Goal: Download file/media

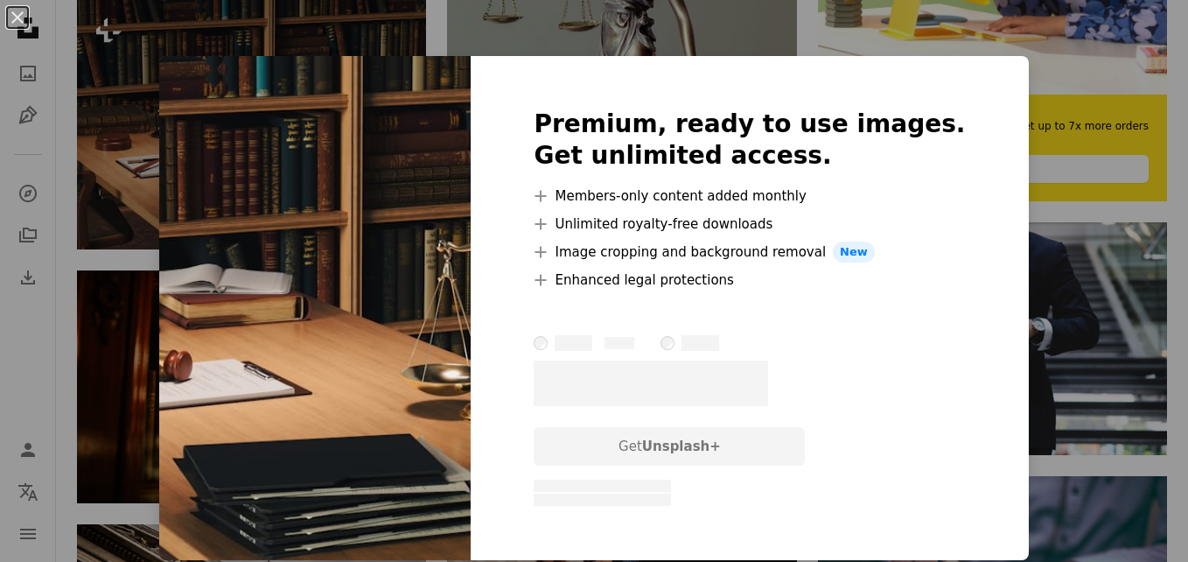
scroll to position [691, 0]
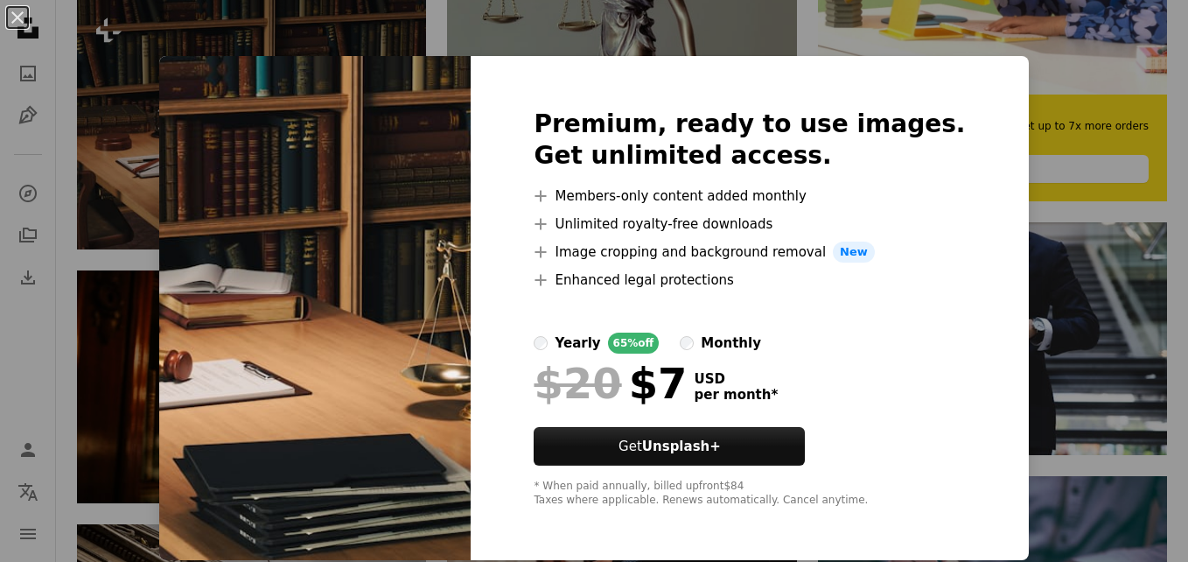
click at [428, 472] on img at bounding box center [314, 308] width 311 height 504
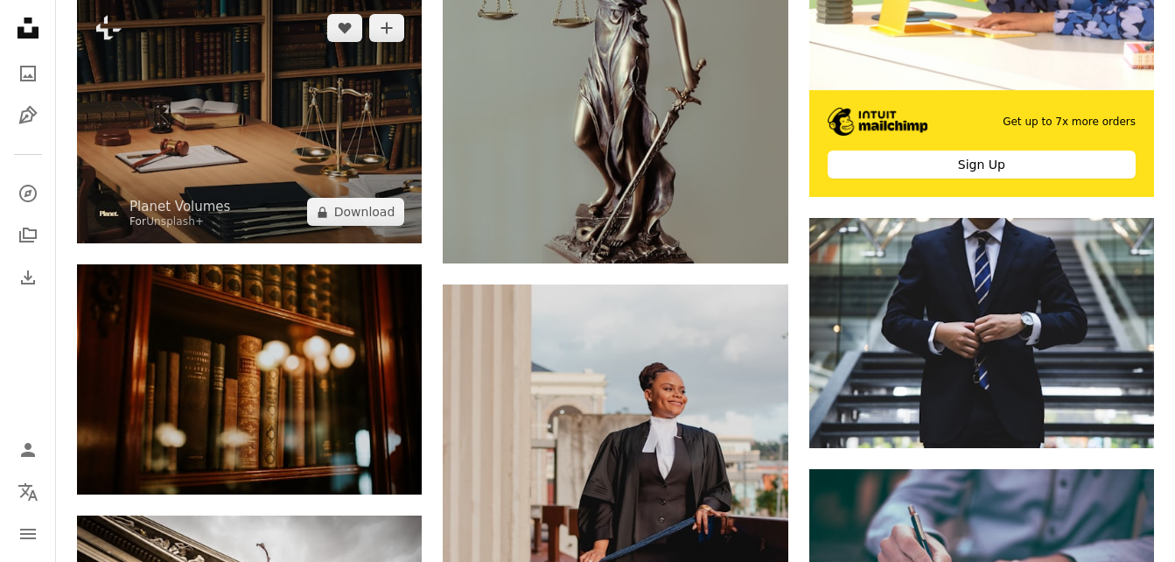
click at [325, 89] on img at bounding box center [249, 120] width 345 height 247
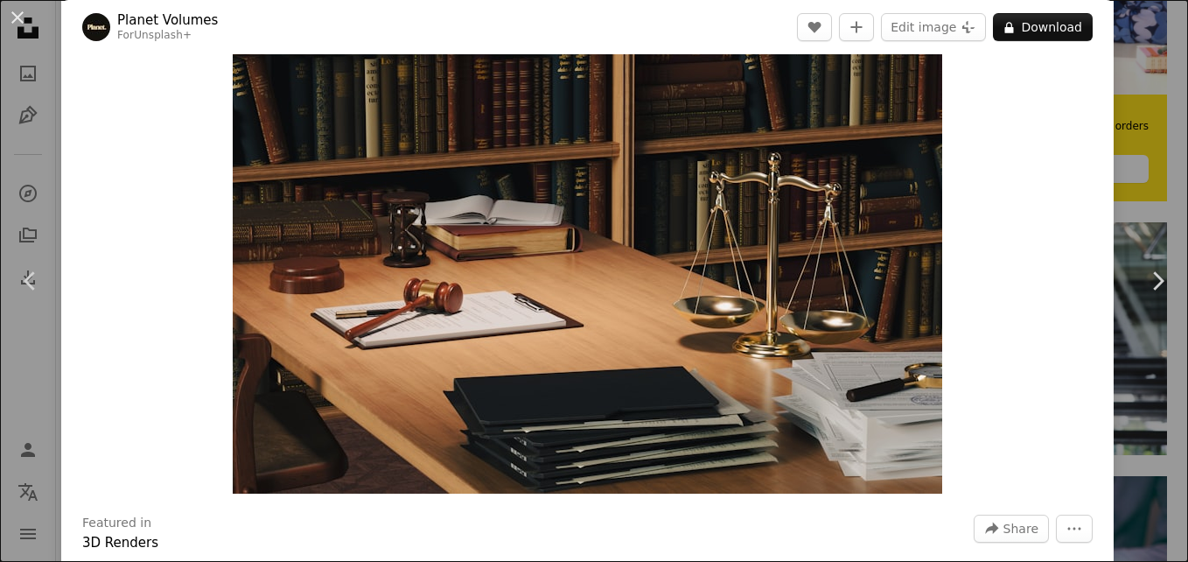
click at [557, 212] on img "Zoom in on this image" at bounding box center [587, 239] width 709 height 507
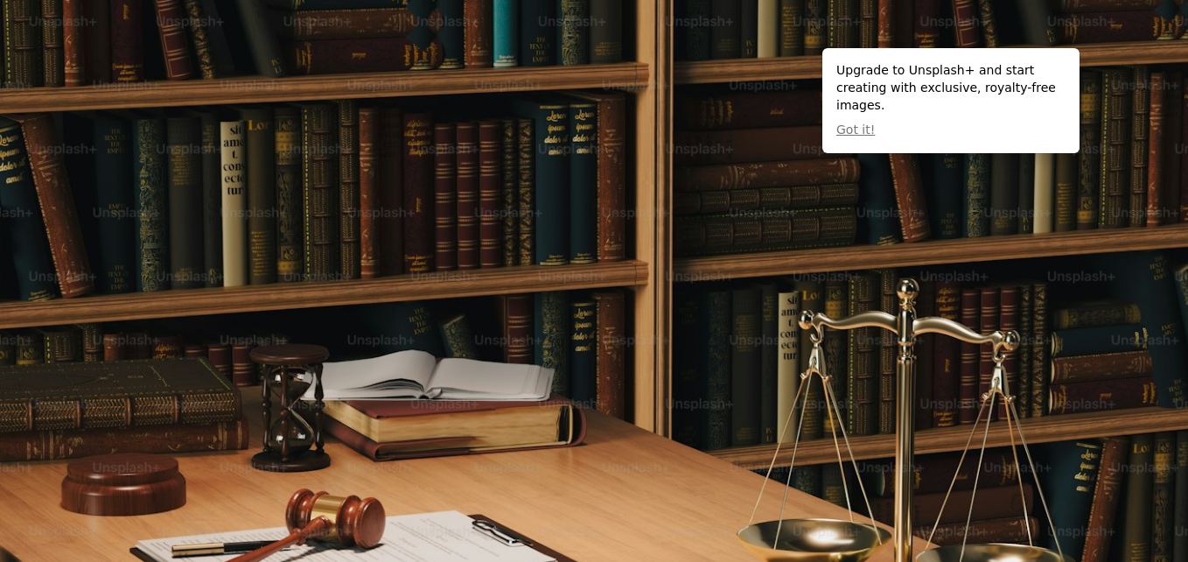
click at [557, 212] on img "Zoom out on this image" at bounding box center [594, 424] width 1190 height 851
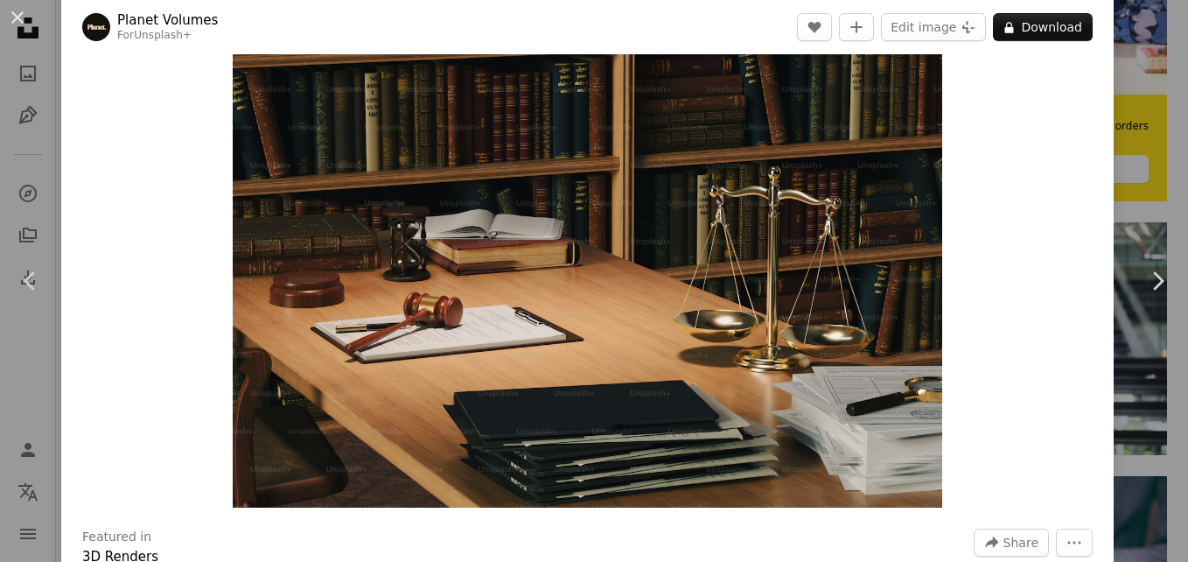
click at [563, 210] on img "Zoom in on this image" at bounding box center [587, 253] width 709 height 507
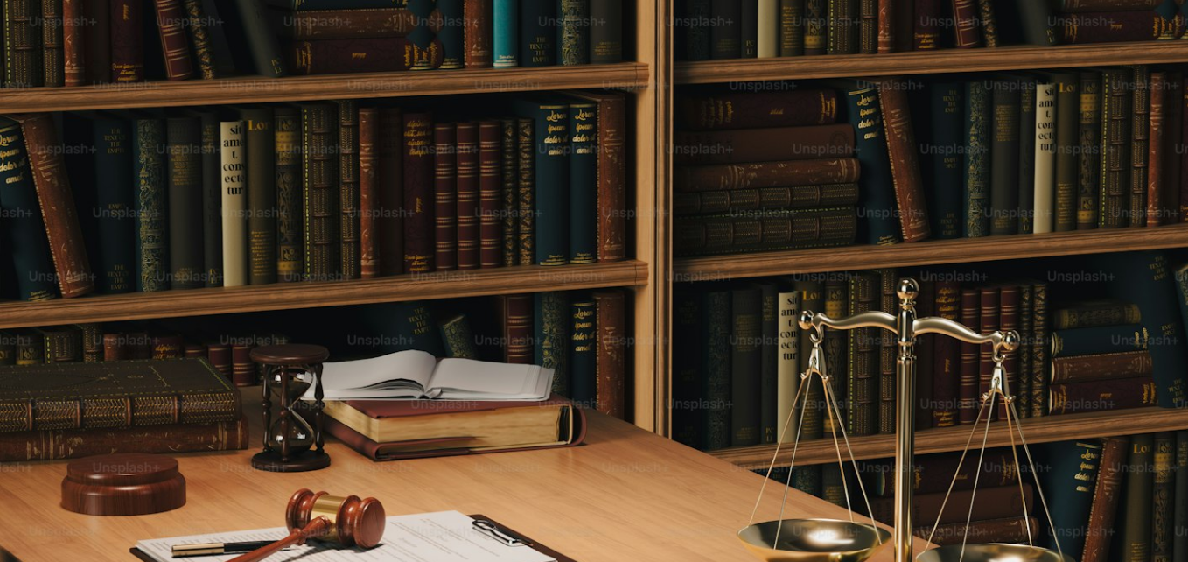
scroll to position [136, 0]
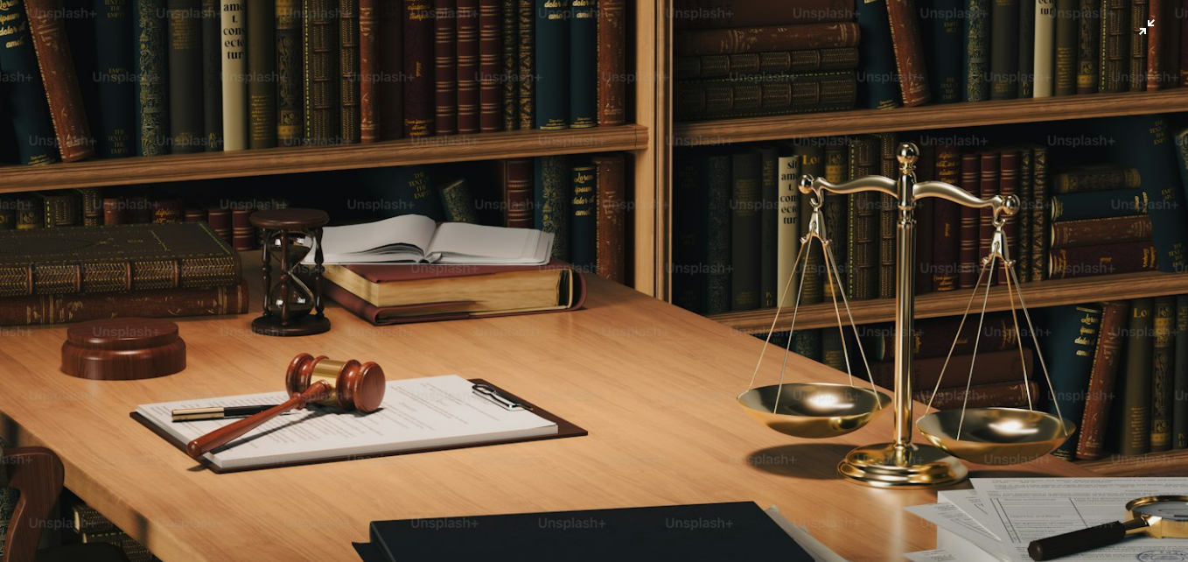
click at [575, 202] on img "Zoom out on this image" at bounding box center [594, 289] width 1190 height 851
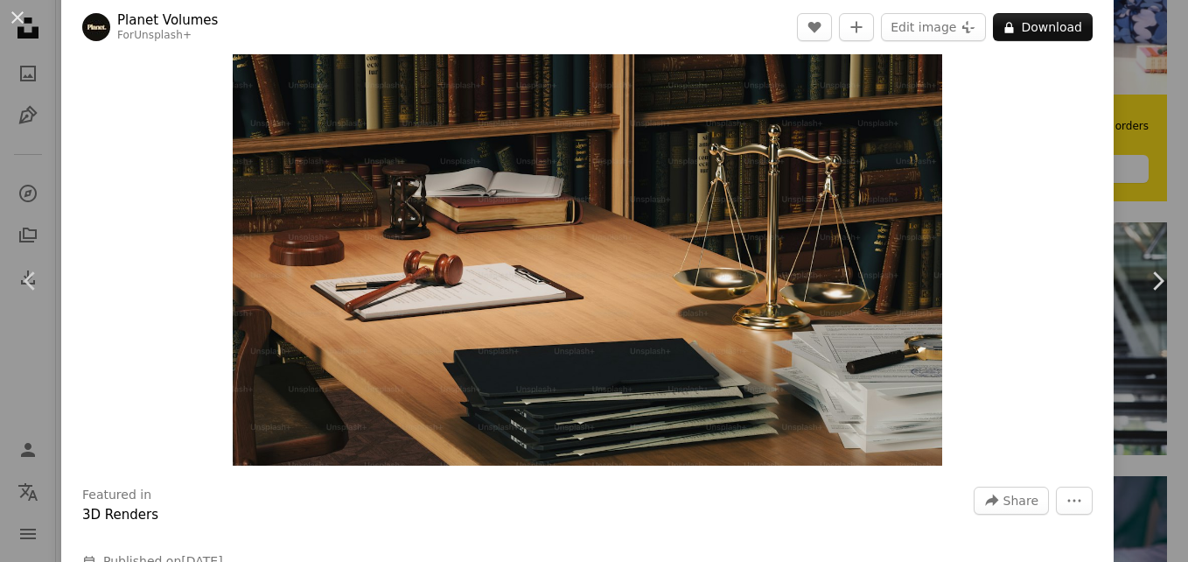
scroll to position [185, 0]
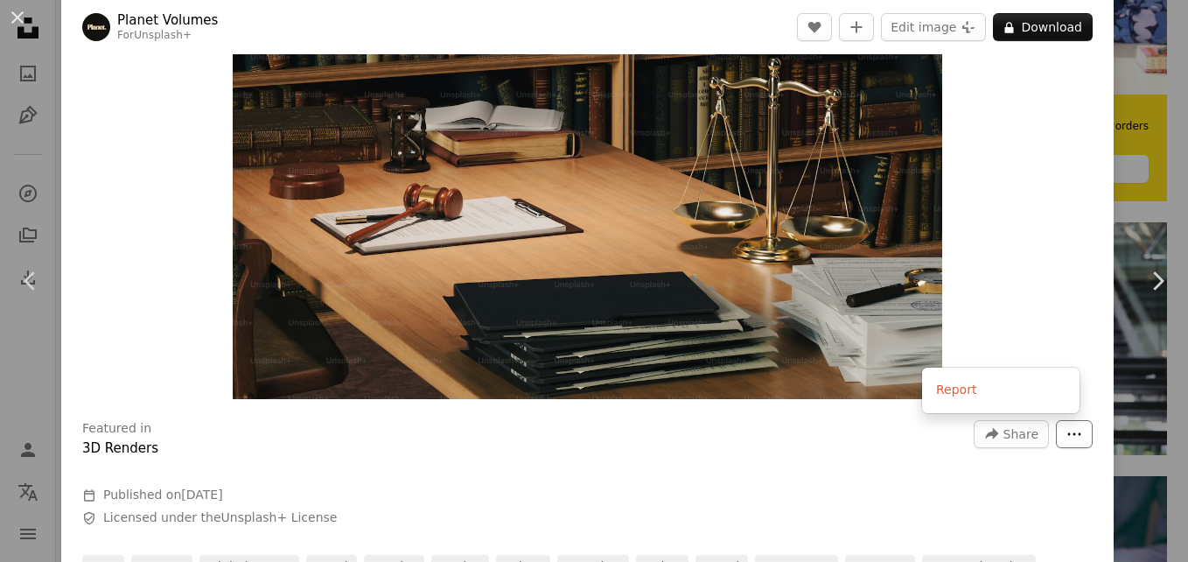
click at [1077, 439] on button "More Actions" at bounding box center [1074, 434] width 37 height 28
click at [1012, 423] on span "Share" at bounding box center [1020, 434] width 35 height 26
click at [919, 486] on div "Featured in 3D Renders A forward-right arrow Share More Actions Calendar outlin…" at bounding box center [587, 509] width 1052 height 203
click at [564, 318] on img "Zoom in on this image" at bounding box center [587, 145] width 709 height 507
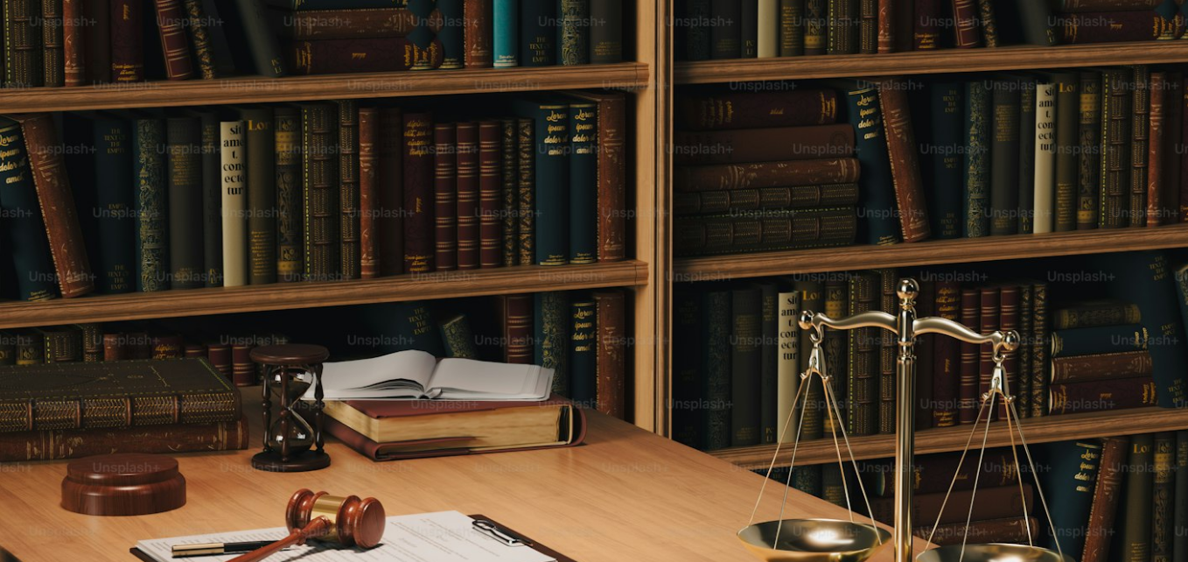
scroll to position [136, 0]
